Goal: Submit feedback/report problem

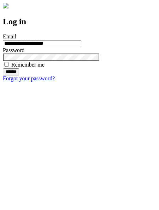
type input "**********"
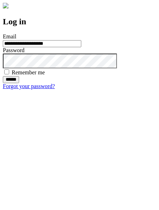
click at [19, 83] on input "******" at bounding box center [11, 79] width 16 height 7
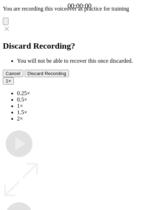
type input "**********"
